Goal: Find specific page/section: Find specific page/section

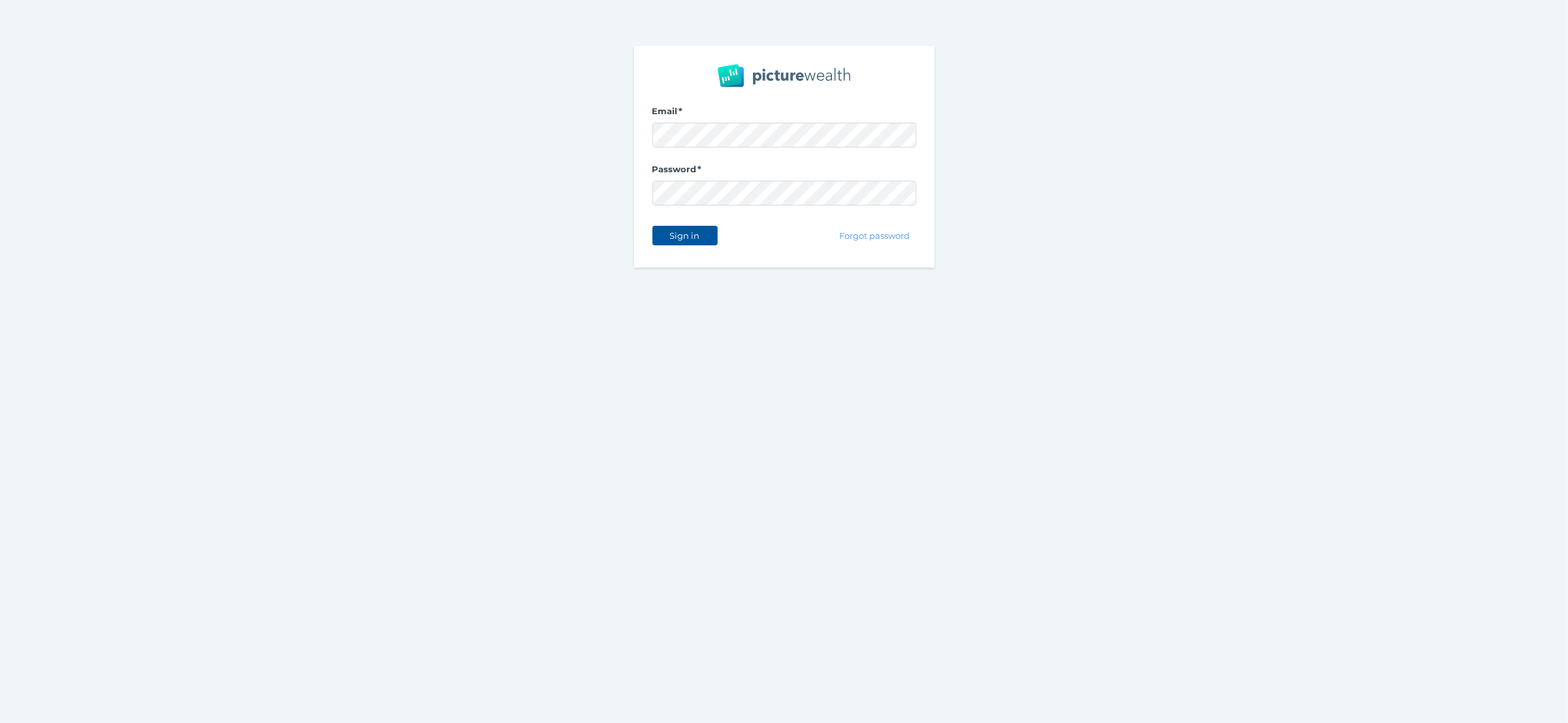
click at [694, 233] on span "Sign in" at bounding box center [684, 236] width 41 height 10
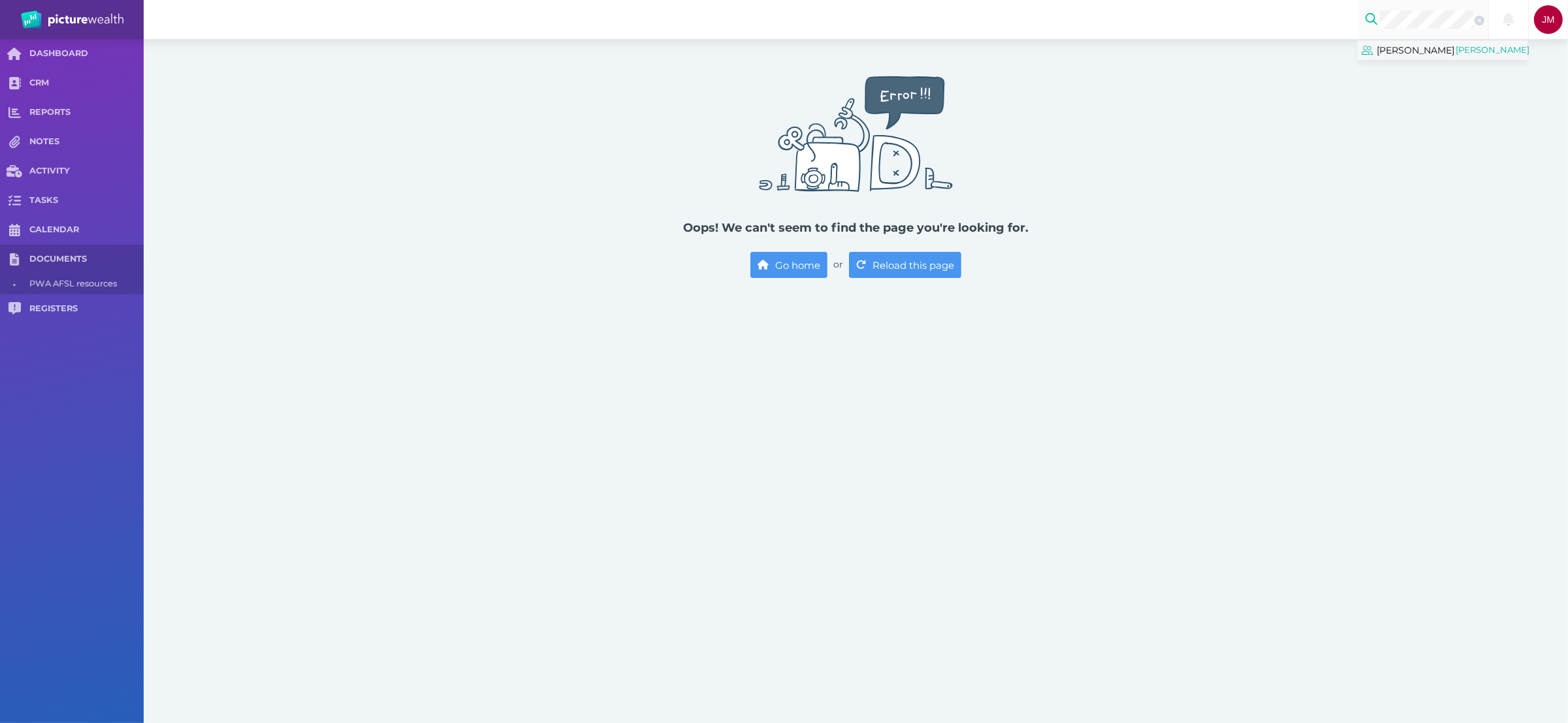
click at [1442, 50] on span "[PERSON_NAME]" at bounding box center [1416, 50] width 78 height 17
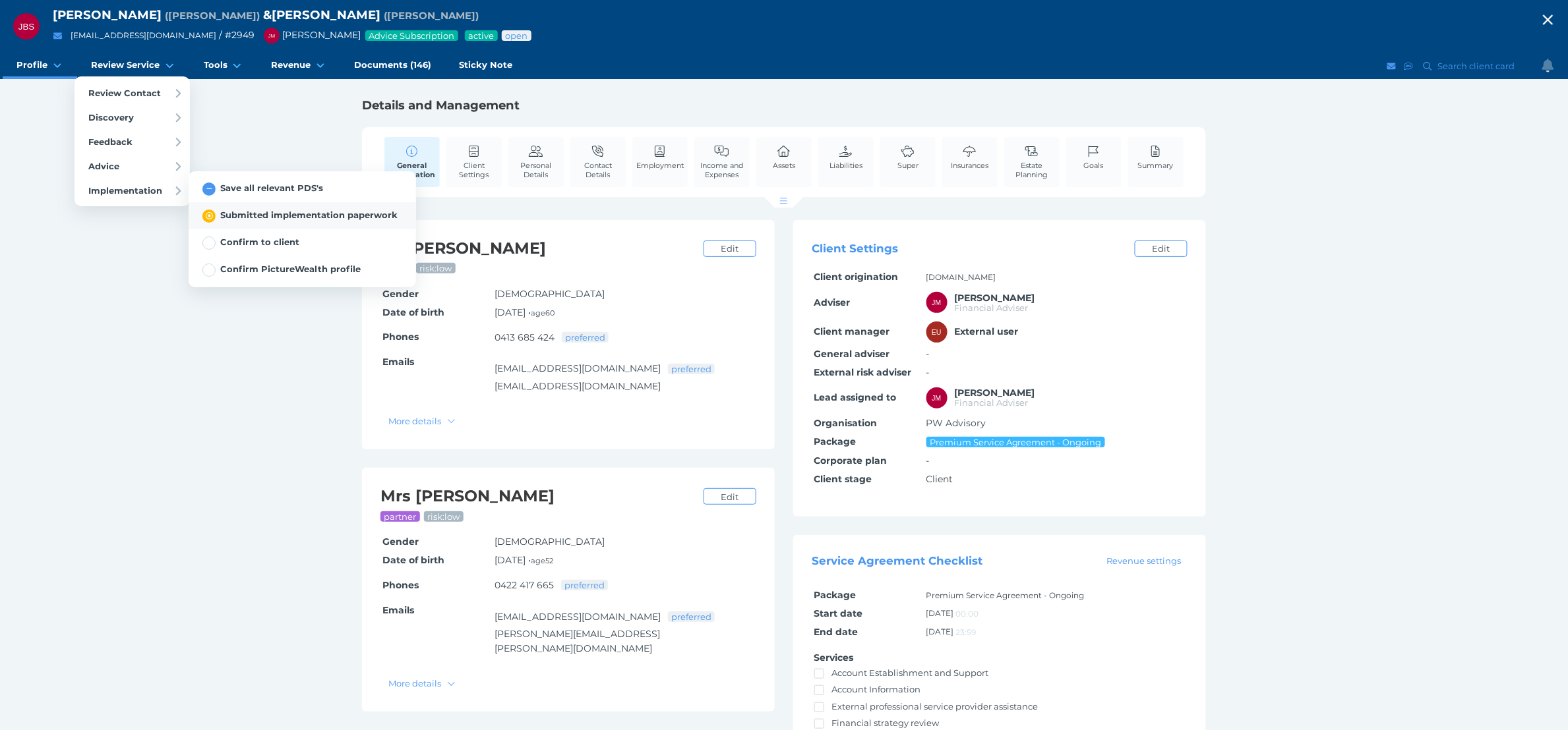
click at [244, 213] on span "Submitted implementation paperwork" at bounding box center [300, 215] width 195 height 11
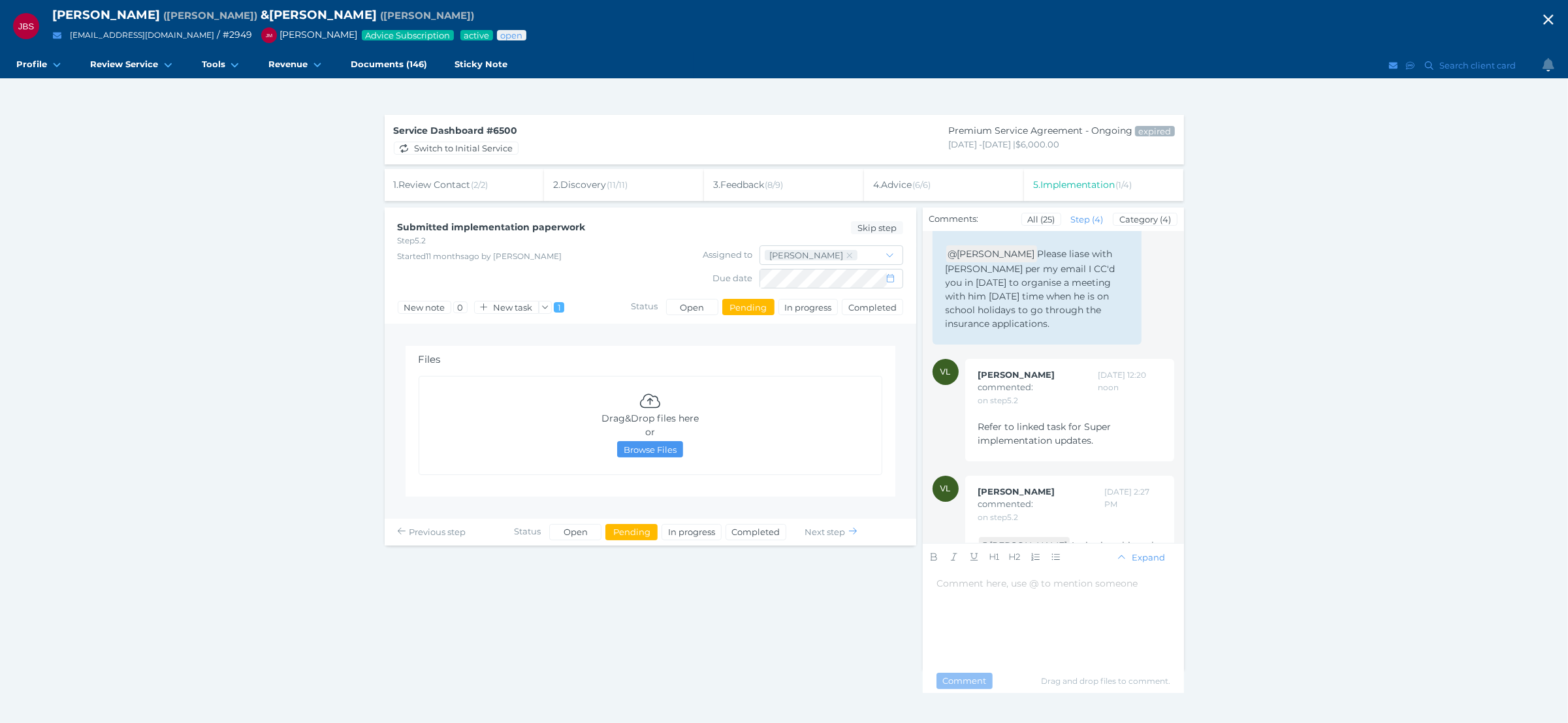
scroll to position [364, 0]
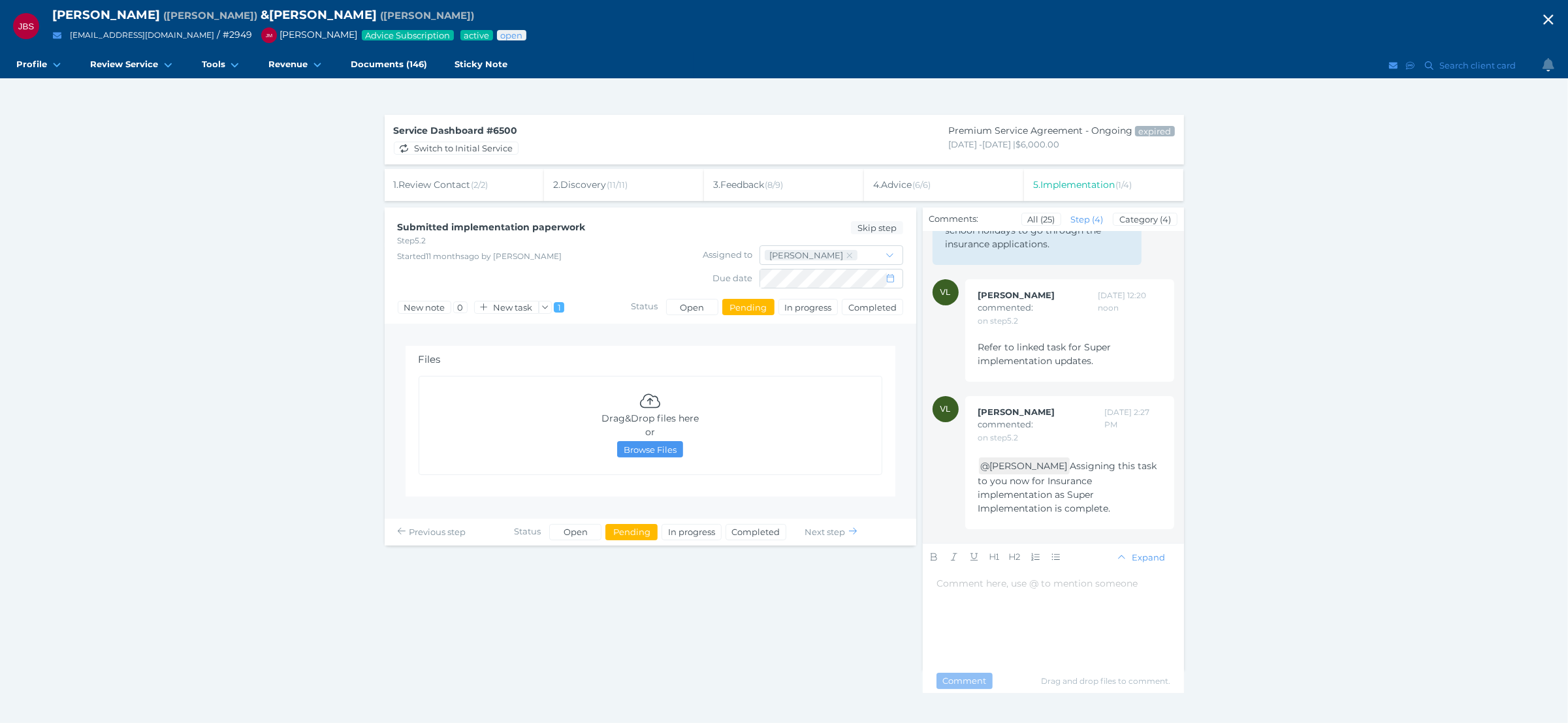
click at [1243, 437] on div "JBS [PERSON_NAME] ( [PERSON_NAME] ) & [PERSON_NAME] ( [PERSON_NAME] ) [EMAIL_AD…" at bounding box center [784, 361] width 1568 height 723
click at [936, 183] on div "4 . Advice ( 6 / 6 )" at bounding box center [944, 185] width 160 height 32
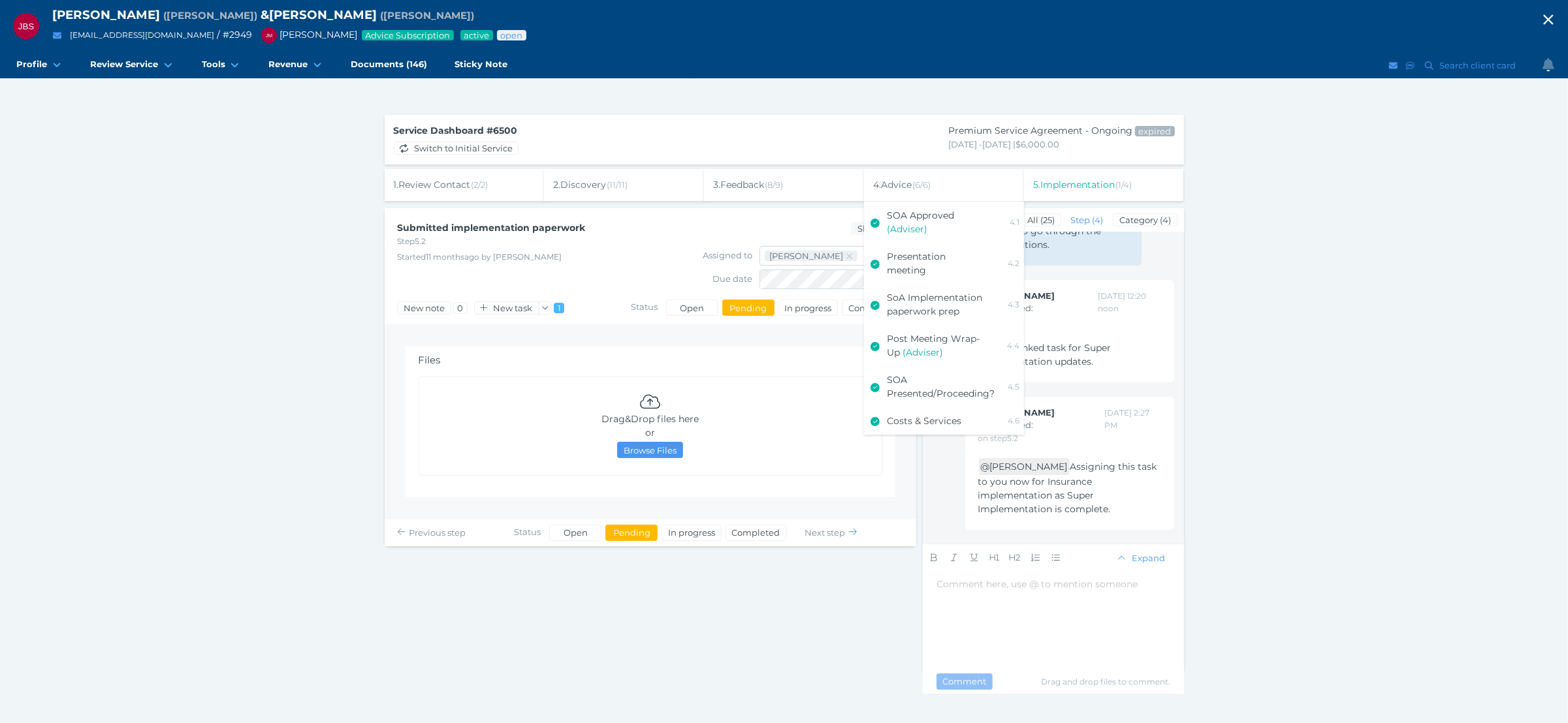
click at [936, 183] on div "4 . Advice ( 6 / 6 )" at bounding box center [944, 185] width 160 height 32
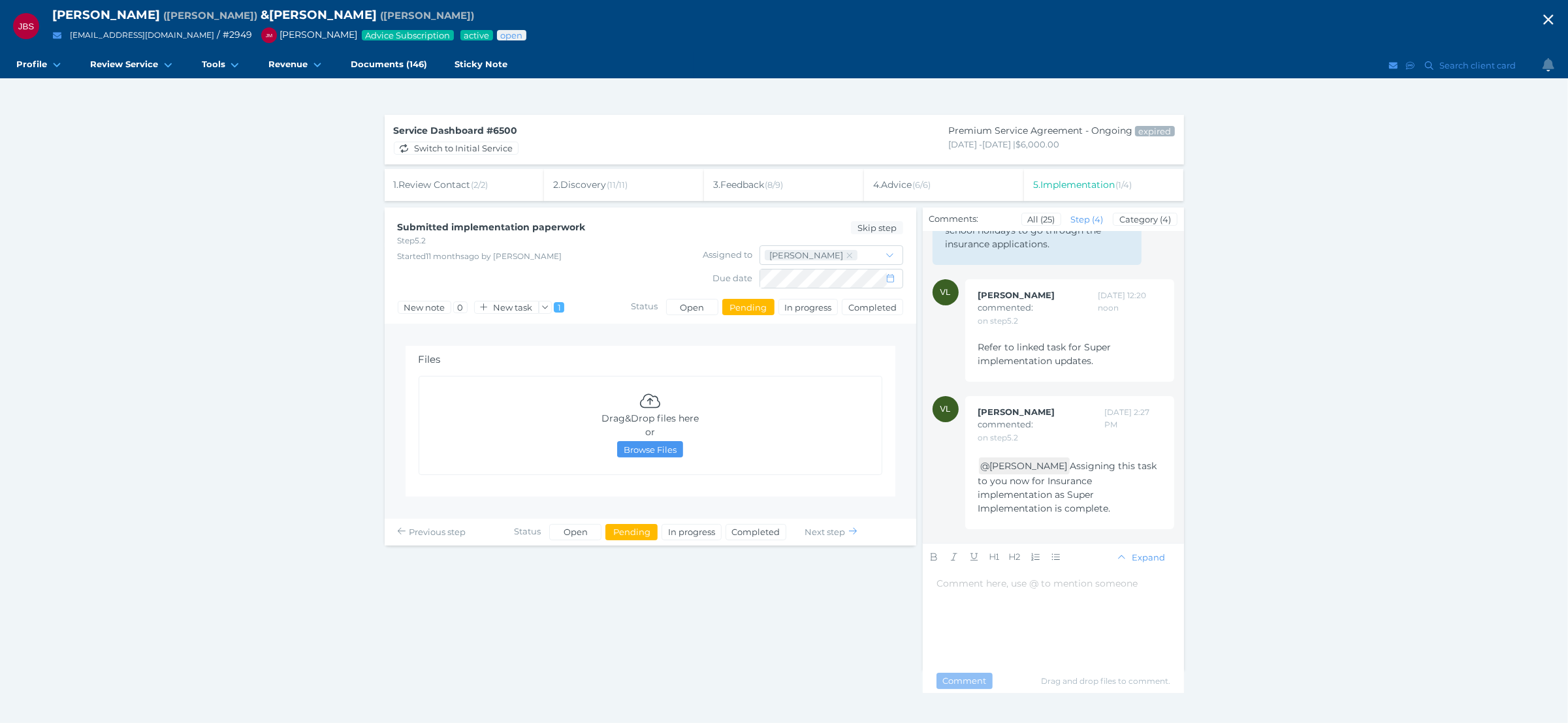
click at [1046, 186] on span "5 . Implementation ( 1 / 4 )" at bounding box center [1082, 185] width 99 height 12
click at [1546, 309] on div "JBS [PERSON_NAME] ( [PERSON_NAME] ) & [PERSON_NAME] ( [PERSON_NAME] ) [EMAIL_AD…" at bounding box center [784, 361] width 1568 height 723
click at [1360, 208] on div "JBS [PERSON_NAME] ( [PERSON_NAME] ) & [PERSON_NAME] ( [PERSON_NAME] ) [EMAIL_AD…" at bounding box center [784, 361] width 1568 height 723
click at [1104, 185] on span "5 . Implementation ( 1 / 4 )" at bounding box center [1082, 185] width 99 height 12
click at [1297, 193] on div "JBS [PERSON_NAME] ( [PERSON_NAME] ) & [PERSON_NAME] ( [PERSON_NAME] ) [EMAIL_AD…" at bounding box center [784, 361] width 1568 height 723
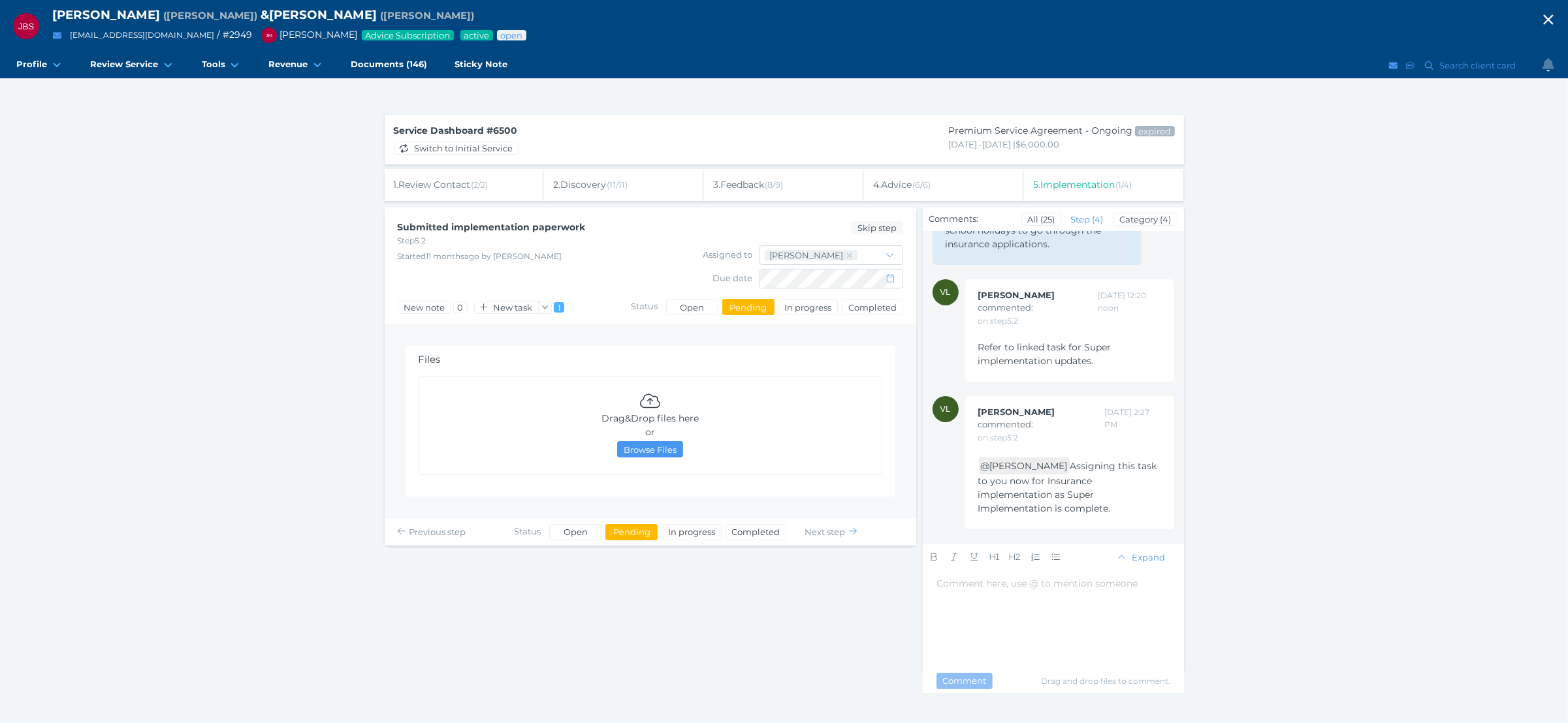
click at [1118, 186] on span "5 . Implementation ( 1 / 4 )" at bounding box center [1082, 185] width 99 height 12
click at [971, 183] on div "4 . Advice ( 6 / 6 )" at bounding box center [944, 185] width 160 height 32
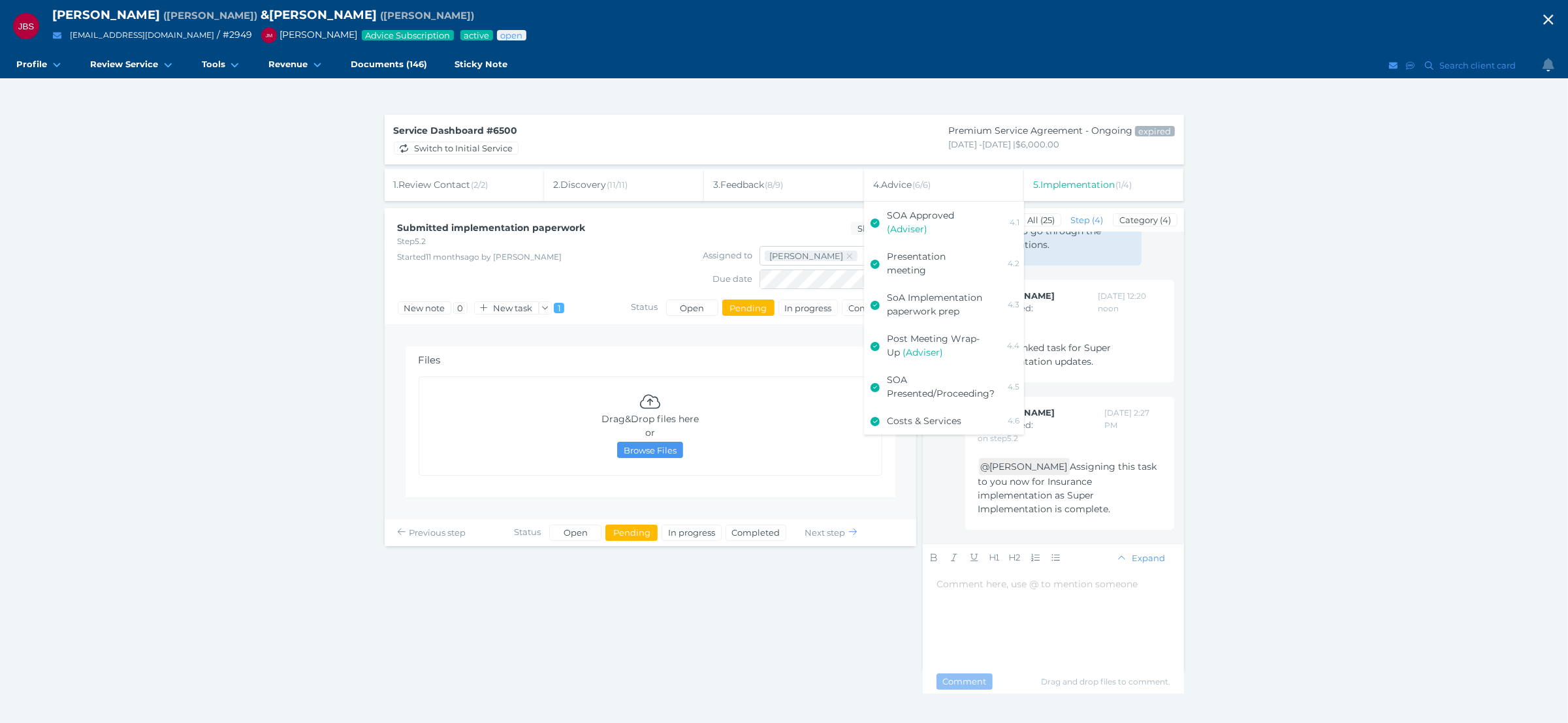
click at [971, 183] on div "4 . Advice ( 6 / 6 )" at bounding box center [944, 185] width 160 height 32
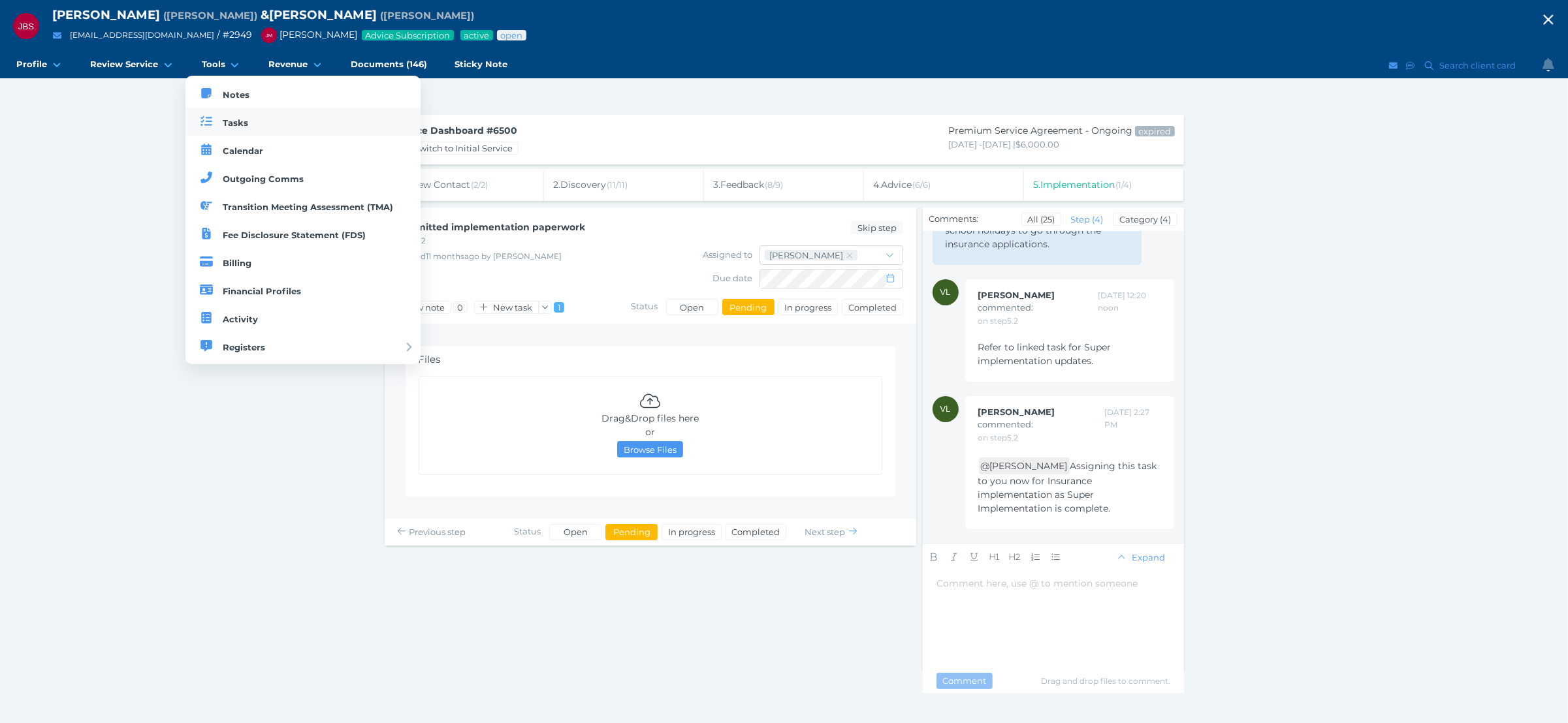
click at [229, 127] on span "Tasks" at bounding box center [235, 123] width 25 height 10
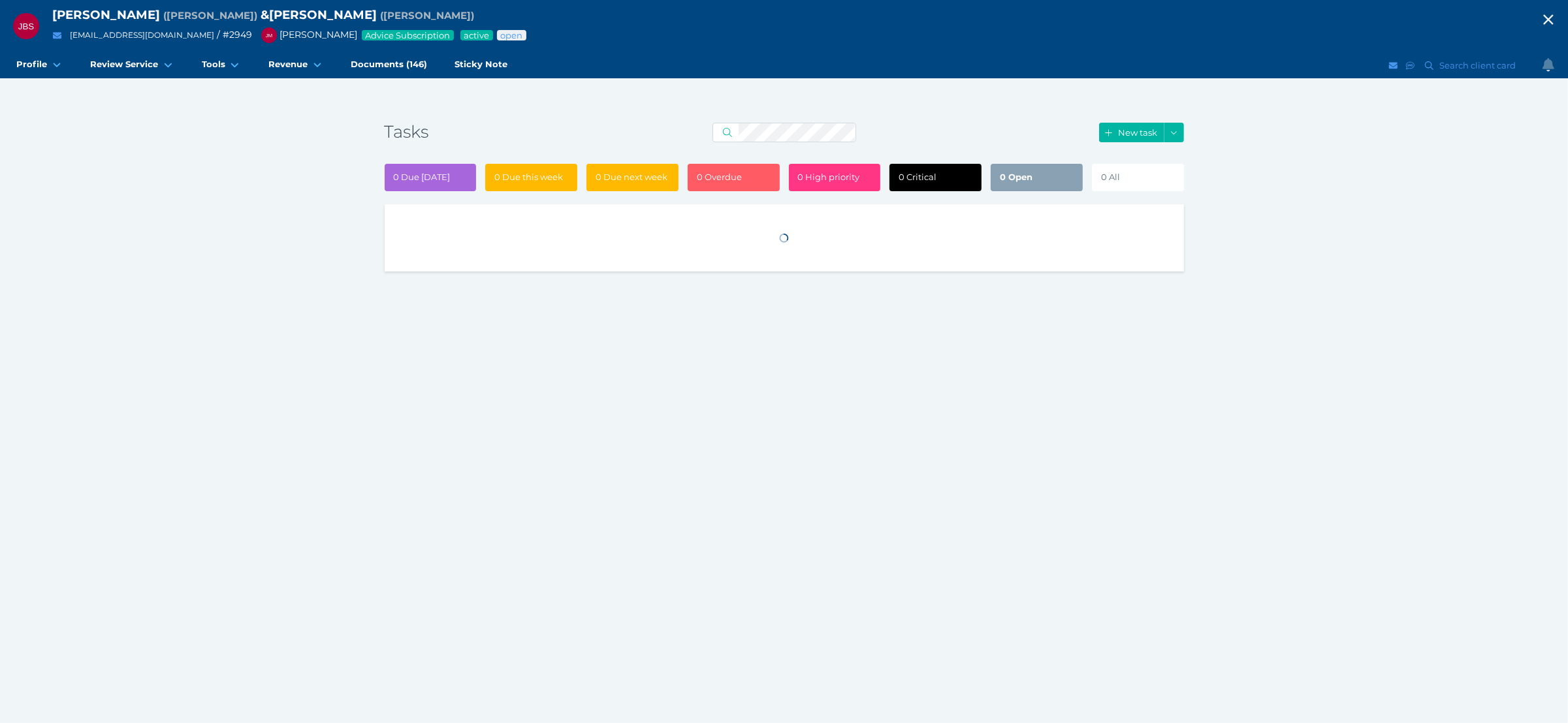
select select "50"
